Goal: Register for event/course

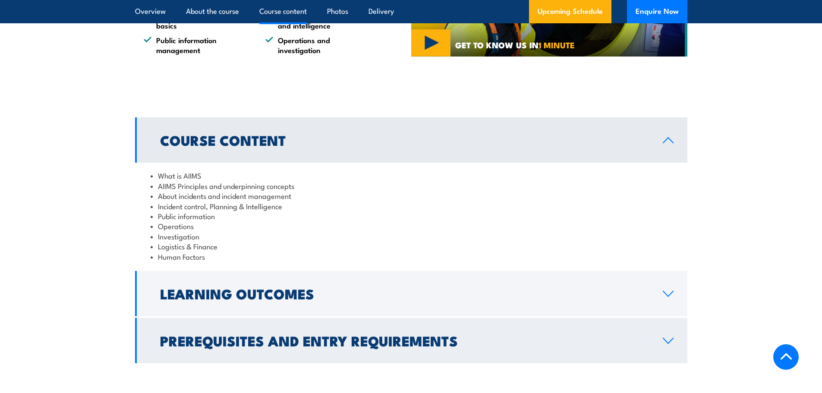
scroll to position [734, 0]
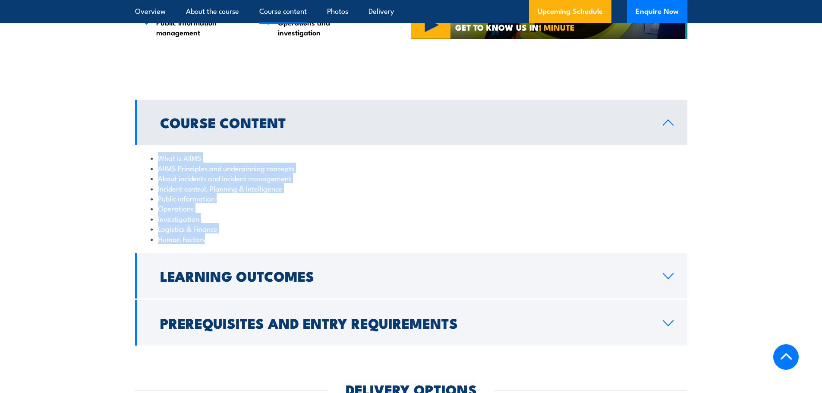
drag, startPoint x: 160, startPoint y: 146, endPoint x: 224, endPoint y: 229, distance: 104.6
click at [224, 229] on ul "What is AIIMS AIIMS Principles and underpinning concepts About incidents and in…" at bounding box center [411, 198] width 521 height 91
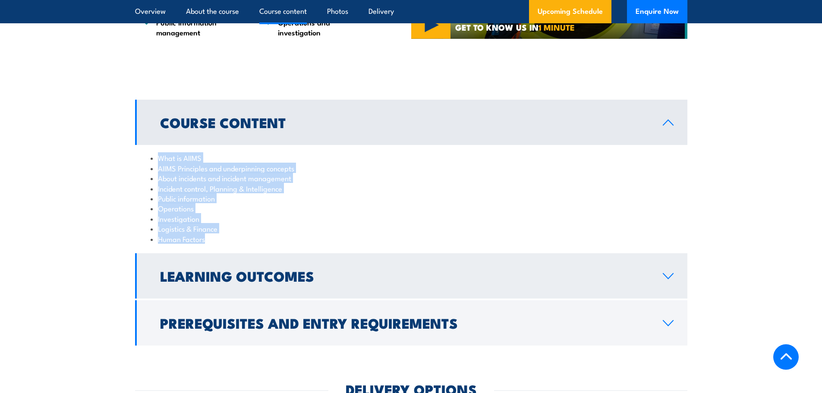
click at [667, 273] on link "Learning Outcomes" at bounding box center [411, 275] width 552 height 45
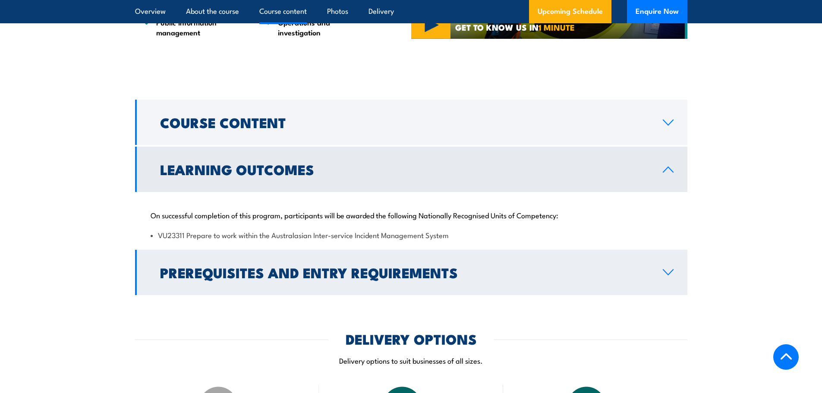
click at [674, 265] on link "Prerequisites and Entry Requirements" at bounding box center [411, 272] width 552 height 45
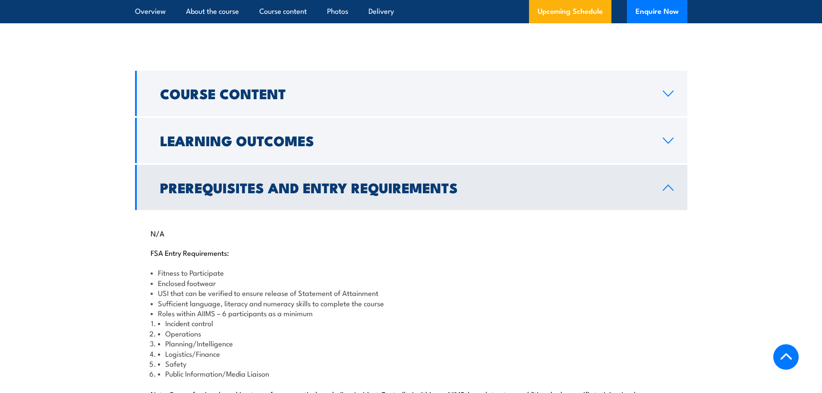
scroll to position [691, 0]
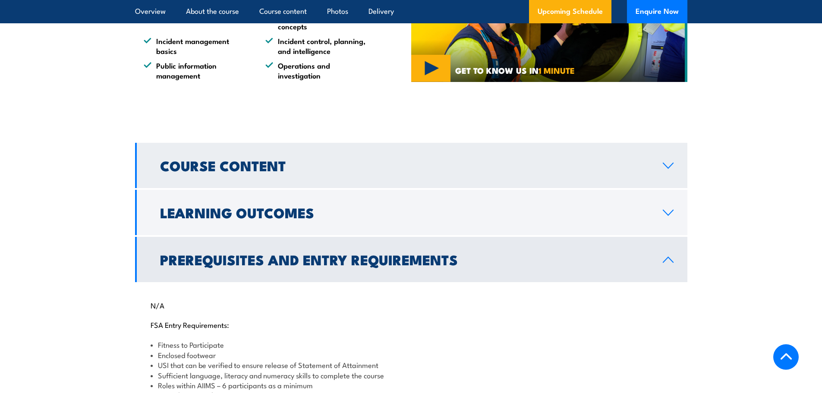
click at [236, 161] on h2 "Course Content" at bounding box center [404, 165] width 489 height 12
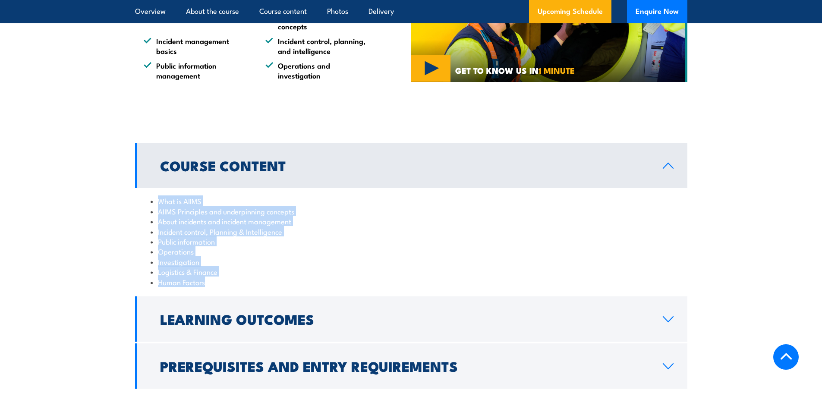
copy ul "What is AIIMS AIIMS Principles and underpinning concepts About incidents and in…"
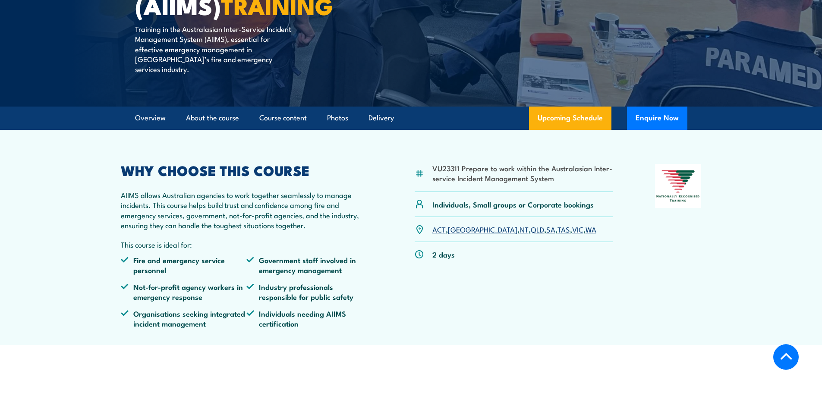
scroll to position [216, 0]
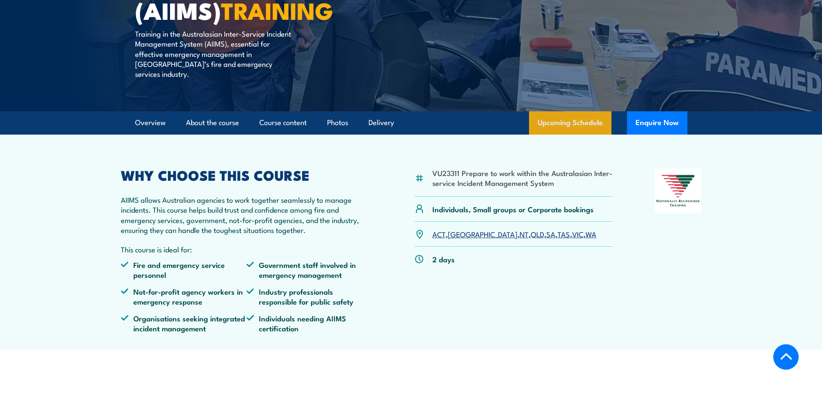
click at [581, 113] on link "Upcoming Schedule" at bounding box center [570, 122] width 82 height 23
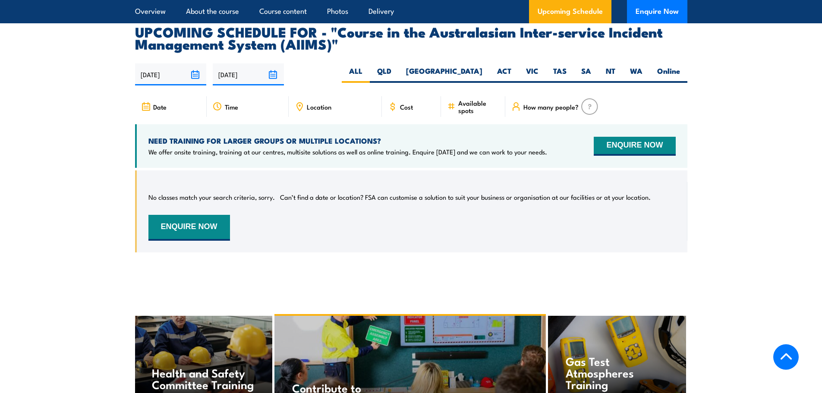
scroll to position [1439, 0]
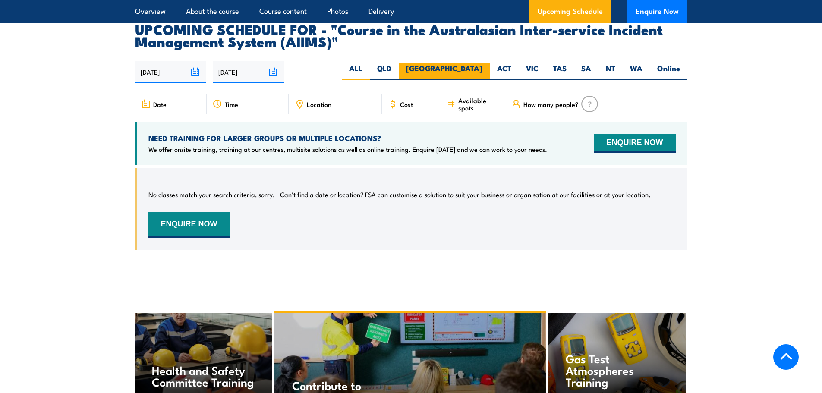
click at [480, 63] on label "NSW" at bounding box center [444, 71] width 91 height 17
click at [483, 63] on input "NSW" at bounding box center [486, 66] width 6 height 6
radio input "true"
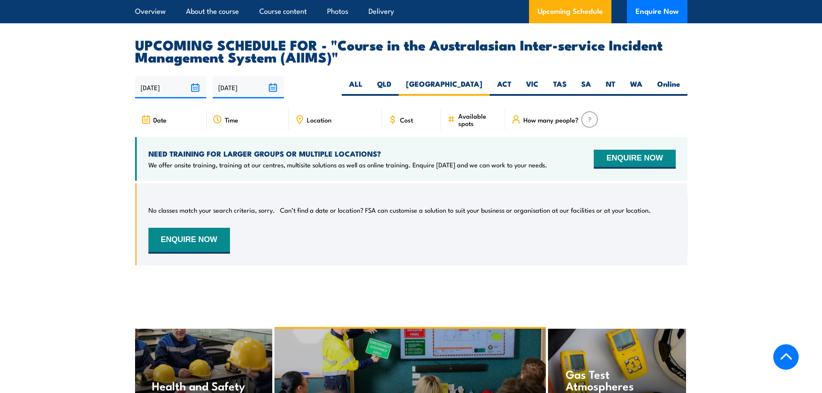
scroll to position [1396, 0]
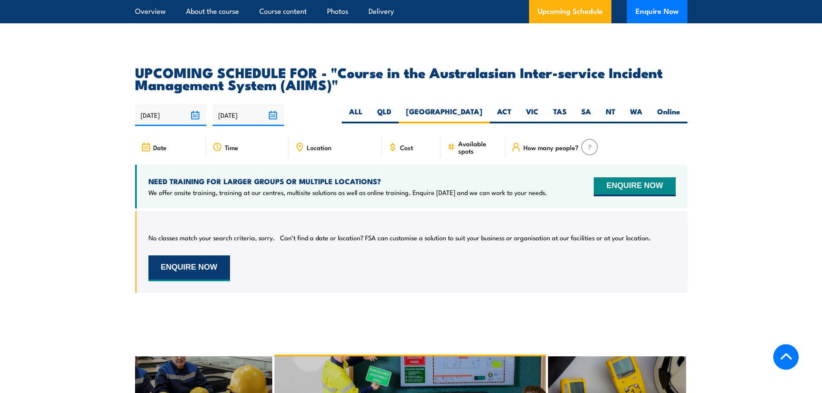
click at [216, 256] on button "ENQUIRE NOW" at bounding box center [189, 269] width 82 height 26
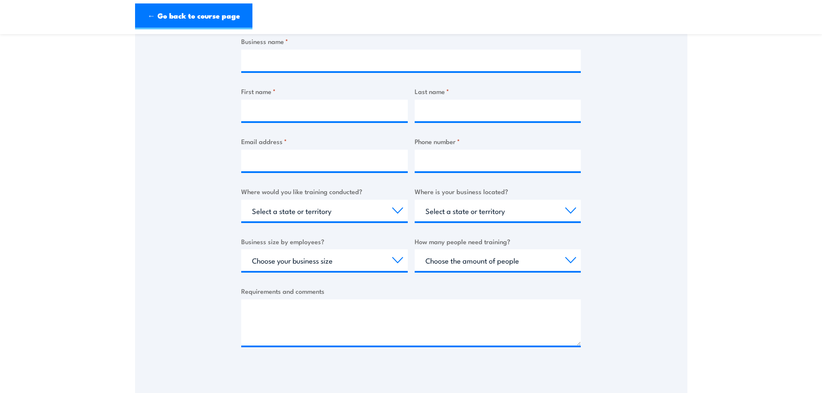
scroll to position [216, 0]
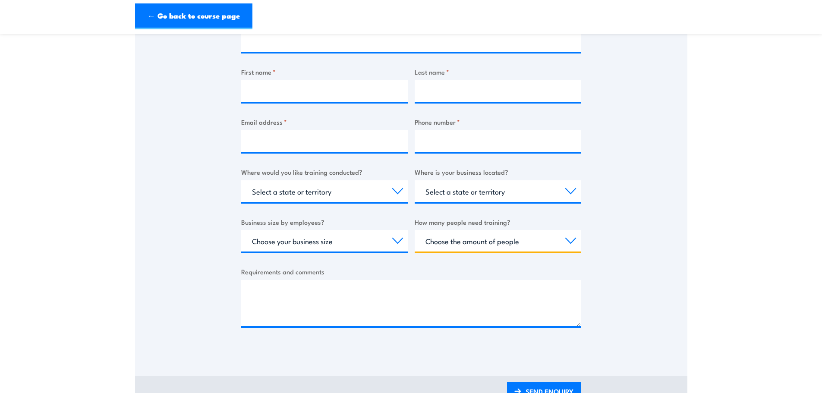
click at [568, 246] on select "Choose the amount of people 1 to 4 5 to 19 20+" at bounding box center [498, 241] width 167 height 22
select select "1 to 4"
click at [415, 230] on select "Choose the amount of people 1 to 4 5 to 19 20+" at bounding box center [498, 241] width 167 height 22
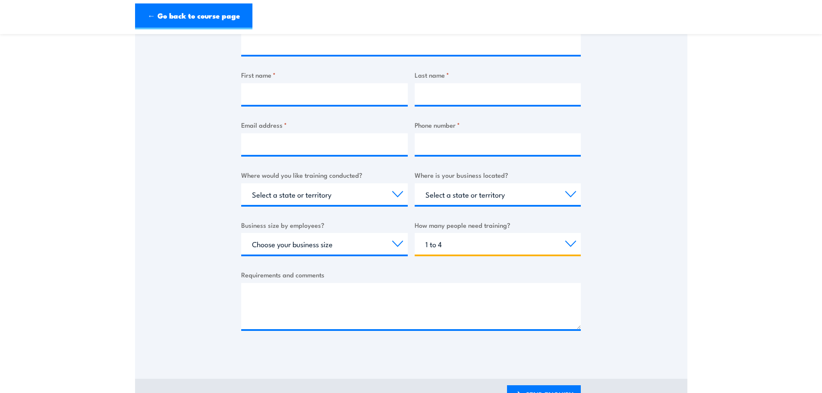
scroll to position [173, 0]
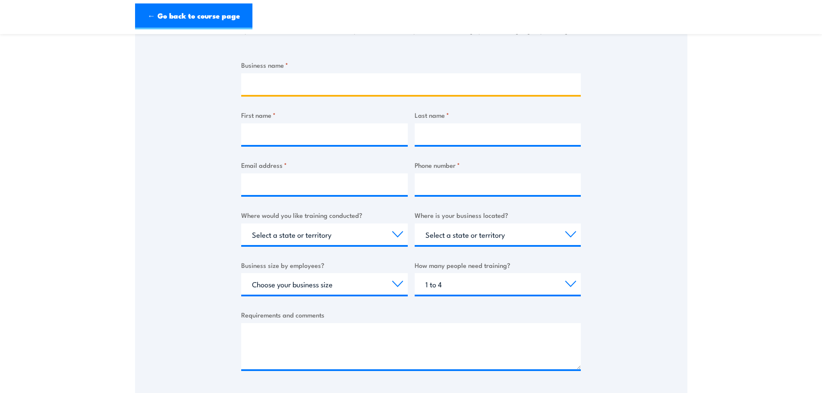
click at [291, 91] on input "Business name *" at bounding box center [411, 84] width 340 height 22
type input "NSW Telco Authority"
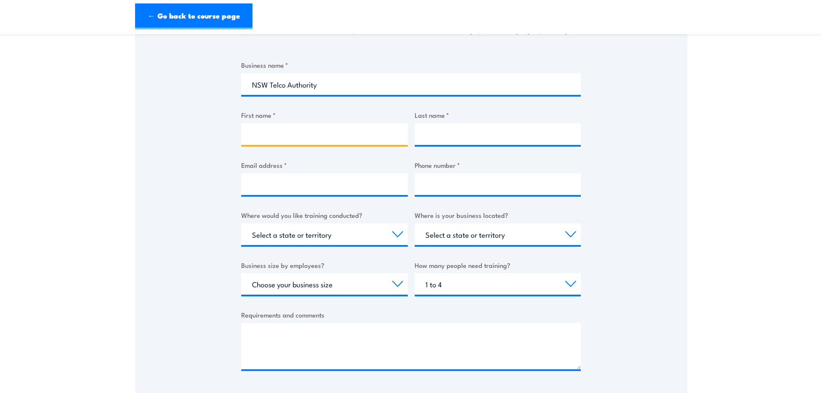
drag, startPoint x: 355, startPoint y: 133, endPoint x: 356, endPoint y: 103, distance: 29.4
click at [355, 133] on input "First name *" at bounding box center [324, 134] width 167 height 22
type input "Huda"
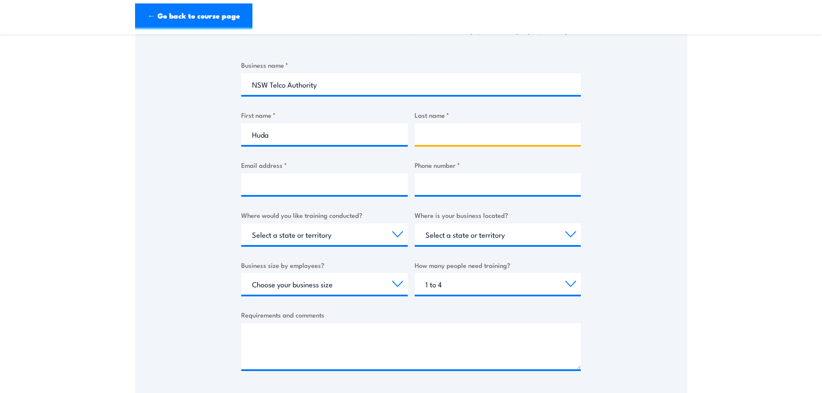
click at [445, 133] on input "Last name *" at bounding box center [498, 134] width 167 height 22
type input "Ali"
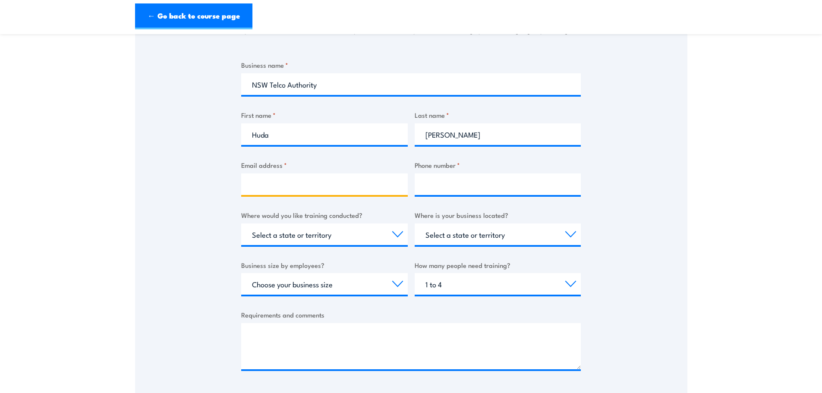
drag, startPoint x: 314, startPoint y: 187, endPoint x: 345, endPoint y: 177, distance: 33.0
click at [314, 187] on input "Email address *" at bounding box center [324, 185] width 167 height 22
type input "huda.ali@customerservice.nsw.gov.au"
type input "0412142759"
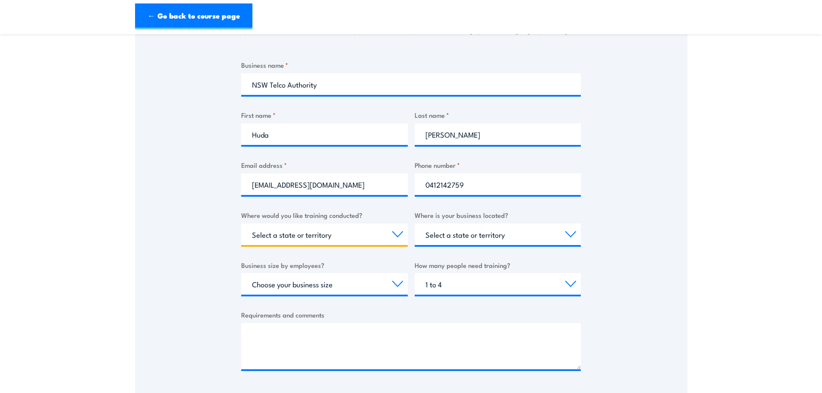
select select "NSW"
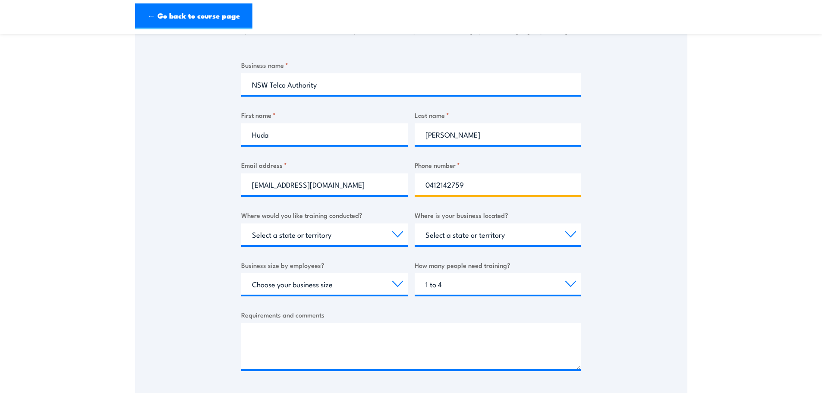
click at [474, 182] on input "0412142759" at bounding box center [498, 185] width 167 height 22
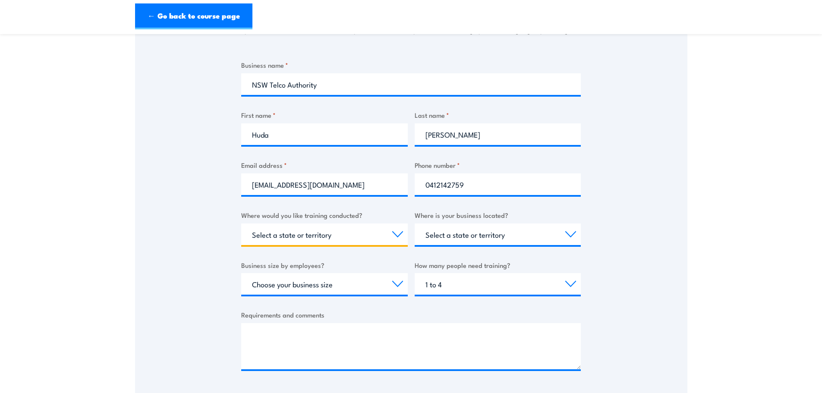
click at [338, 238] on select "Select a state or territory Nationally - multiple locations QLD NSW VIC SA ACT …" at bounding box center [324, 235] width 167 height 22
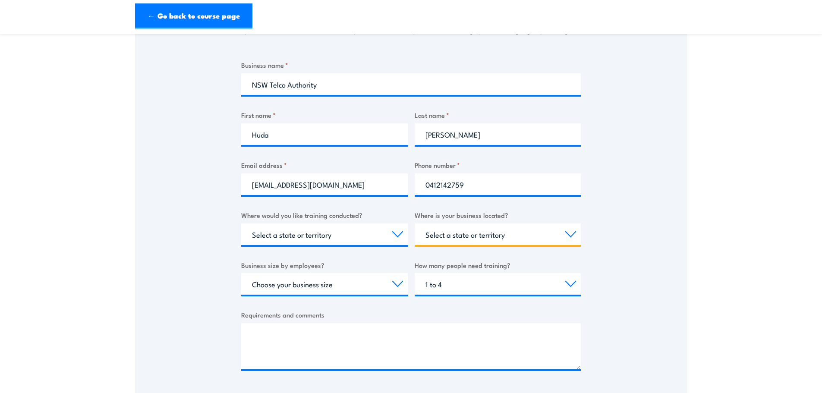
drag, startPoint x: 493, startPoint y: 236, endPoint x: 477, endPoint y: 236, distance: 16.4
click at [493, 236] on select "Select a state or territory QLD NSW VIC SA ACT WA TAS NT" at bounding box center [498, 235] width 167 height 22
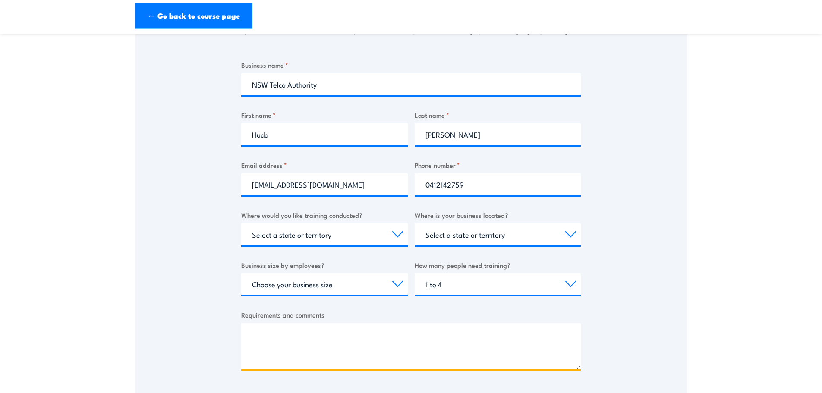
click at [321, 326] on textarea "Requirements and comments" at bounding box center [411, 346] width 340 height 46
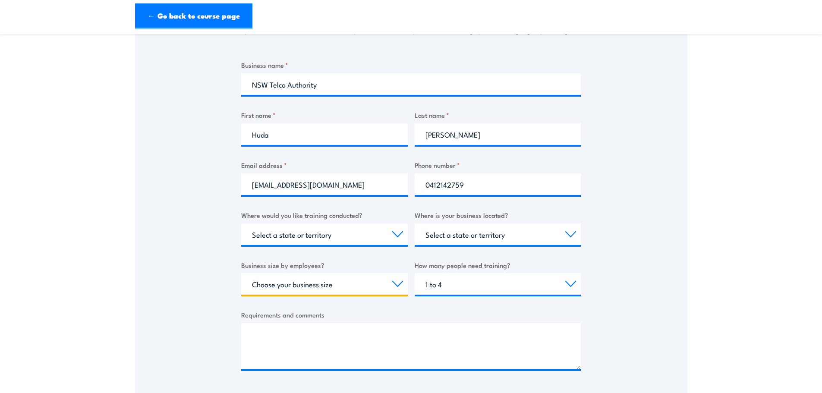
click at [385, 283] on select "Choose your business size 1 to 19 20 to 199 200+" at bounding box center [324, 284] width 167 height 22
select select "200+"
click at [241, 273] on select "Choose your business size 1 to 19 20 to 199 200+" at bounding box center [324, 284] width 167 height 22
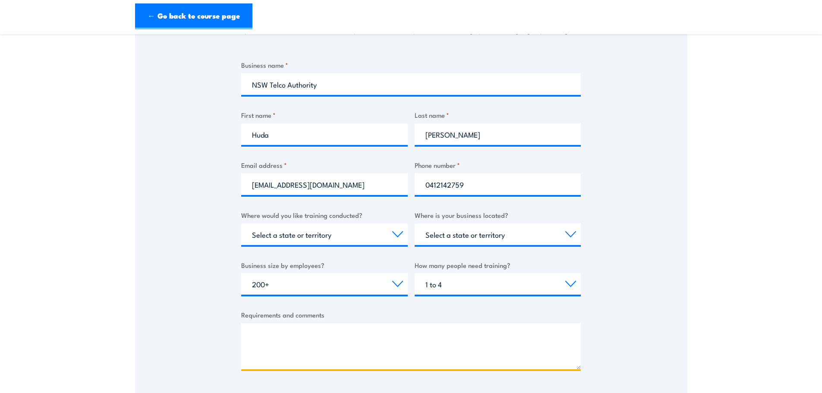
click at [275, 339] on textarea "Requirements and comments" at bounding box center [411, 346] width 340 height 46
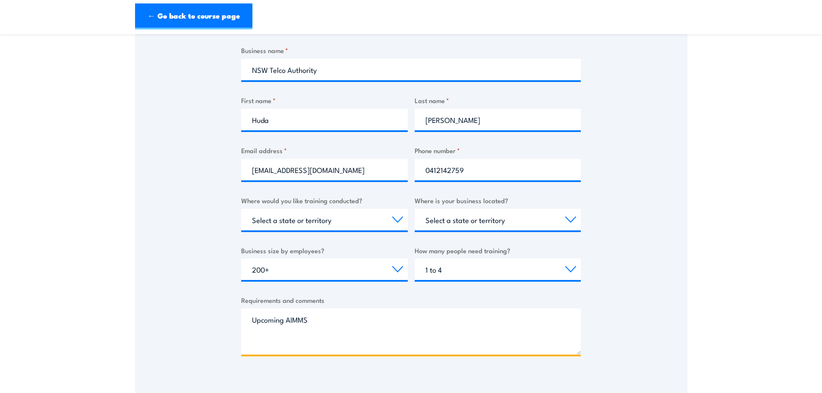
scroll to position [216, 0]
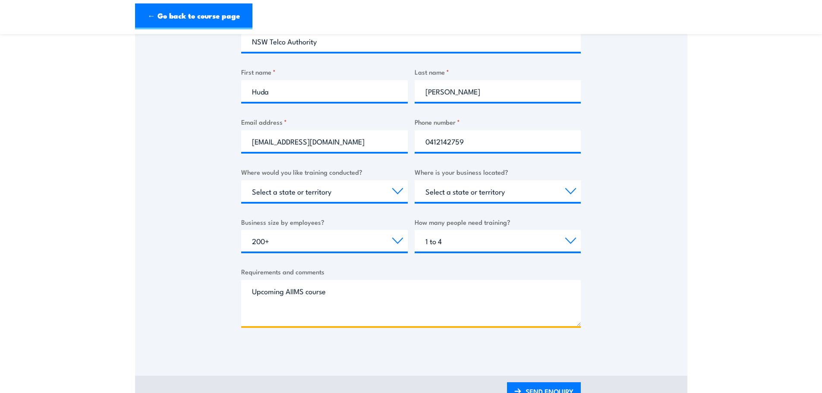
click at [286, 294] on textarea "Upcoming AIIMS course" at bounding box center [411, 303] width 340 height 46
click at [307, 290] on textarea "Upcoming dates for AIIMS course" at bounding box center [411, 303] width 340 height 46
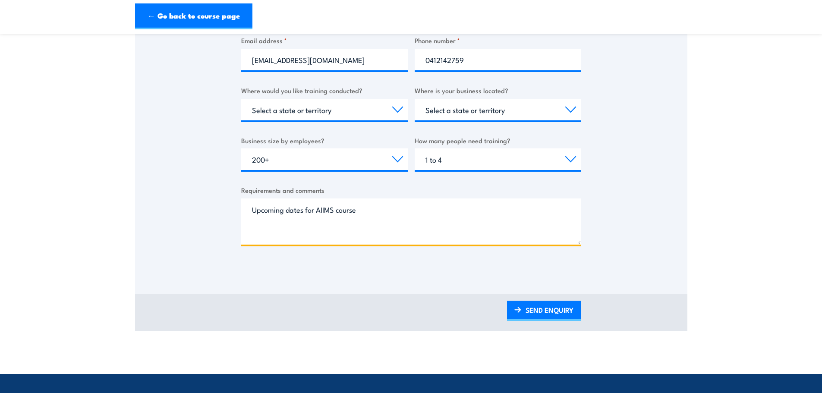
scroll to position [302, 0]
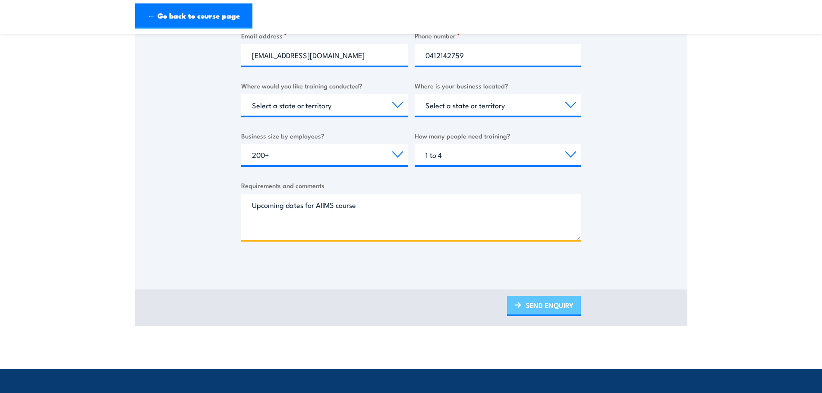
type textarea "Upcoming dates for AIIMS course"
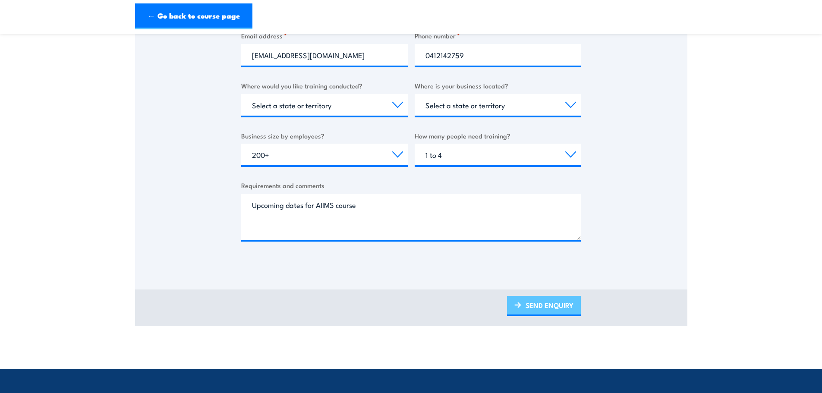
click at [553, 310] on link "SEND ENQUIRY" at bounding box center [544, 306] width 74 height 20
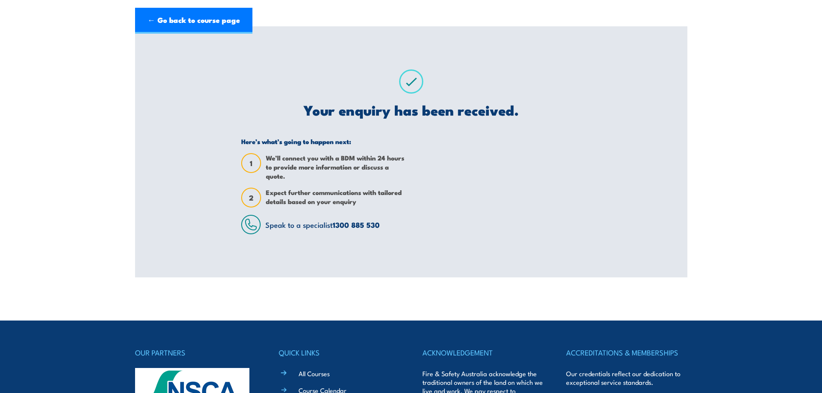
scroll to position [0, 0]
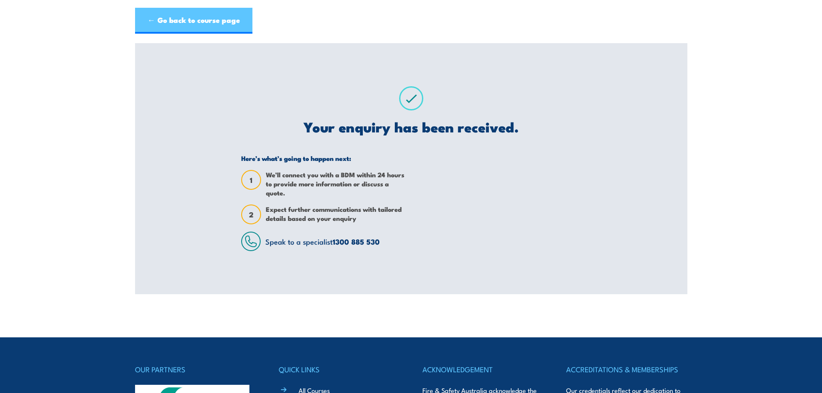
click at [218, 16] on link "← Go back to course page" at bounding box center [193, 21] width 117 height 26
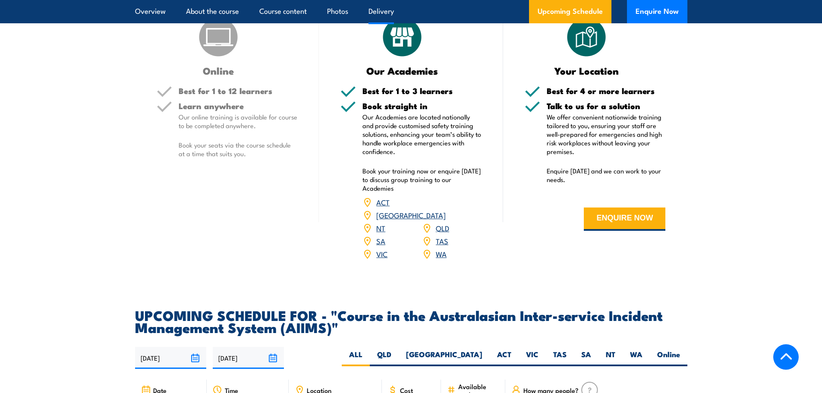
scroll to position [1310, 0]
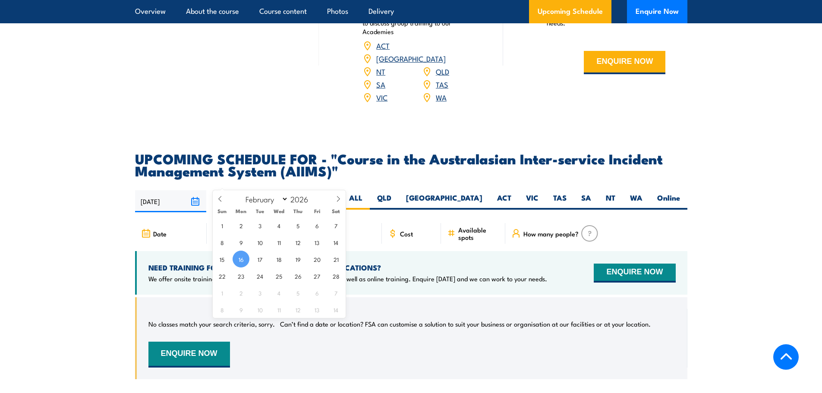
click at [272, 190] on input "[DATE]" at bounding box center [248, 201] width 71 height 22
click at [341, 203] on span at bounding box center [338, 201] width 15 height 23
click at [341, 202] on span at bounding box center [338, 201] width 15 height 23
click at [341, 200] on icon at bounding box center [338, 199] width 6 height 6
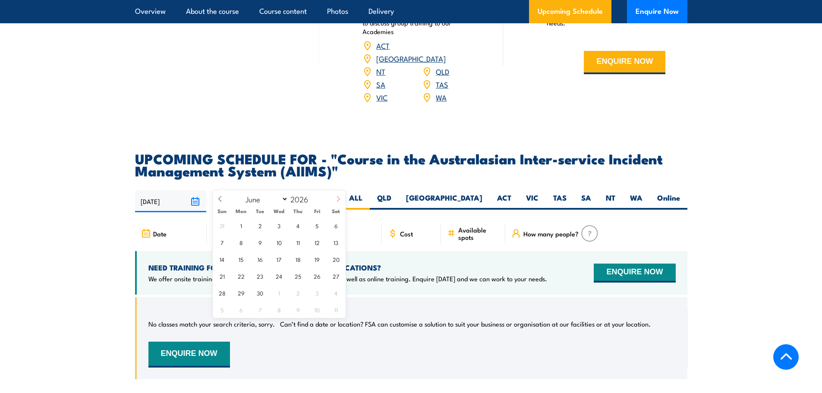
click at [341, 200] on icon at bounding box center [338, 199] width 6 height 6
select select "9"
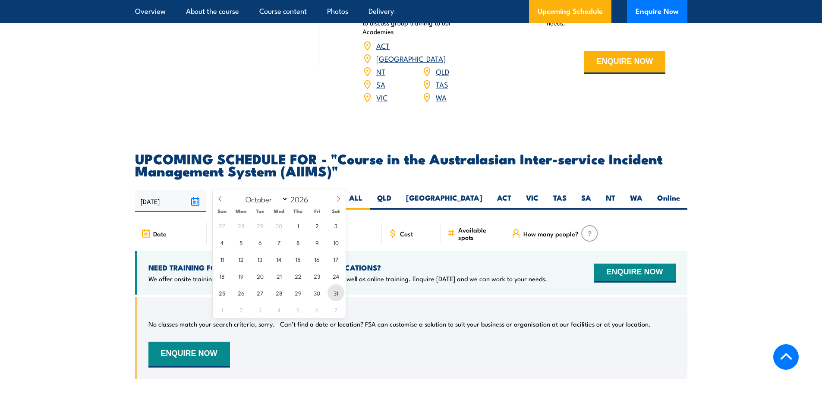
click at [338, 292] on span "31" at bounding box center [336, 292] width 17 height 17
type input "[DATE]"
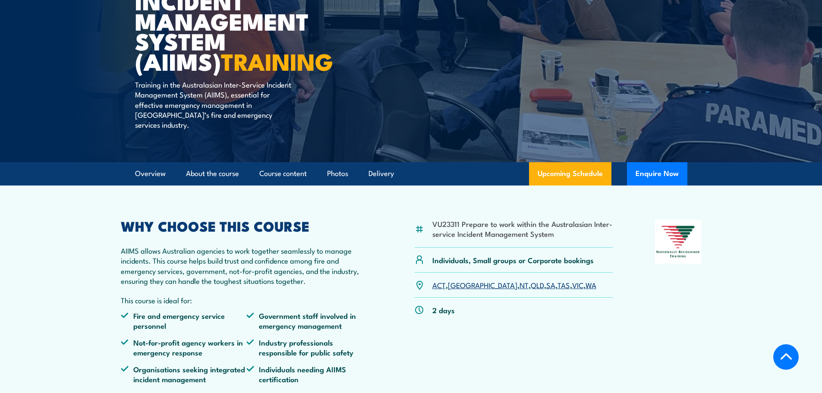
scroll to position [145, 0]
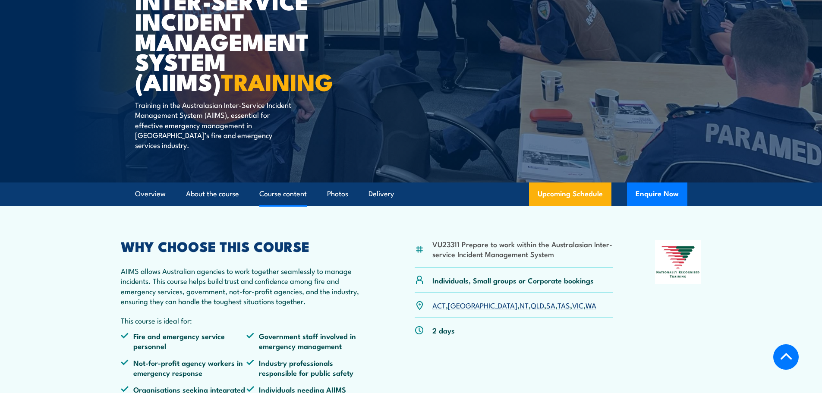
click at [287, 186] on link "Course content" at bounding box center [282, 194] width 47 height 23
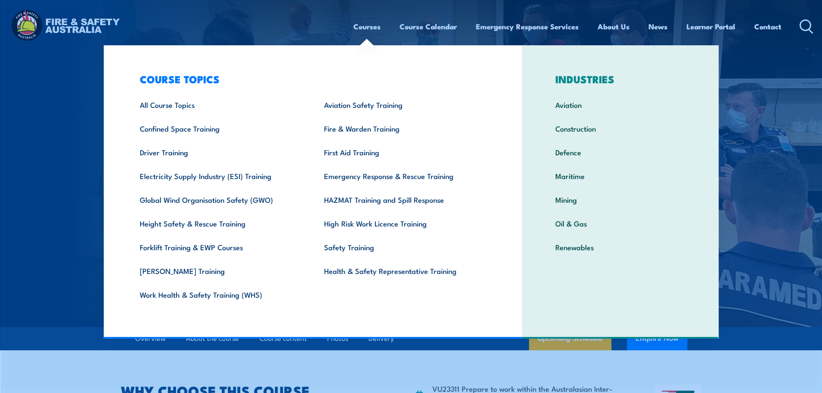
click at [370, 26] on link "Courses" at bounding box center [367, 26] width 27 height 23
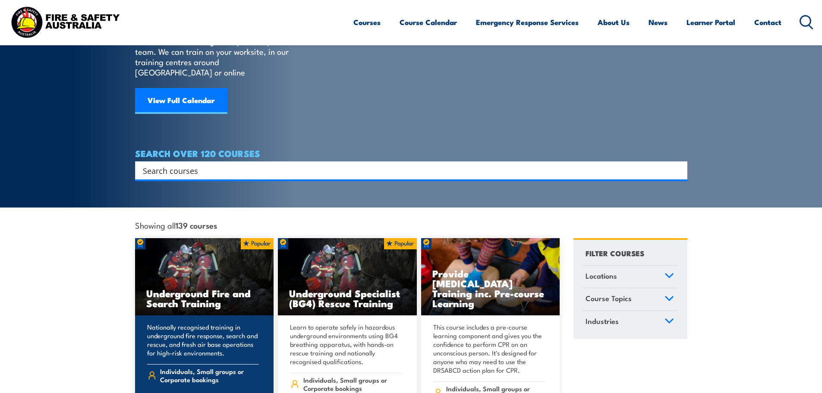
scroll to position [302, 0]
